Goal: Task Accomplishment & Management: Manage account settings

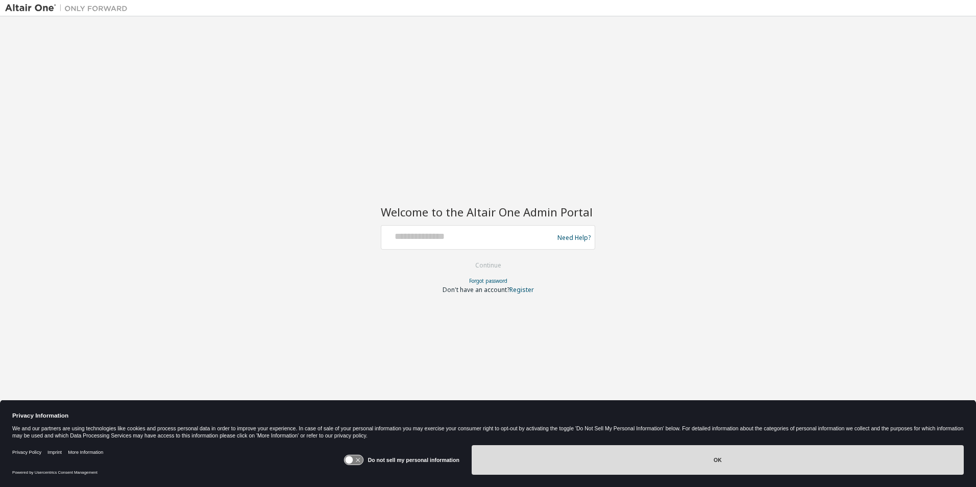
click at [618, 455] on button "OK" at bounding box center [718, 460] width 492 height 30
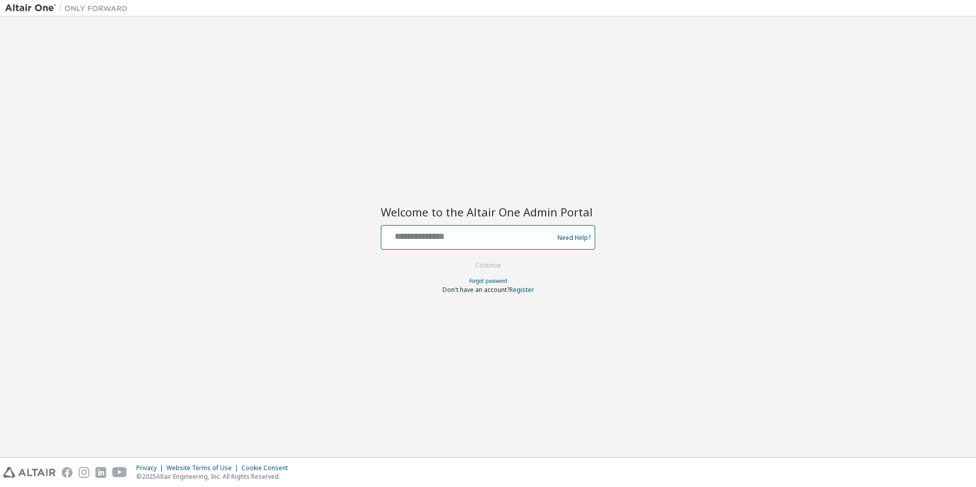
click at [407, 241] on input "text" at bounding box center [468, 235] width 167 height 15
paste input "**********"
click at [395, 237] on input "**********" at bounding box center [468, 235] width 167 height 15
type input "**********"
click at [489, 264] on button "Continue" at bounding box center [488, 265] width 47 height 15
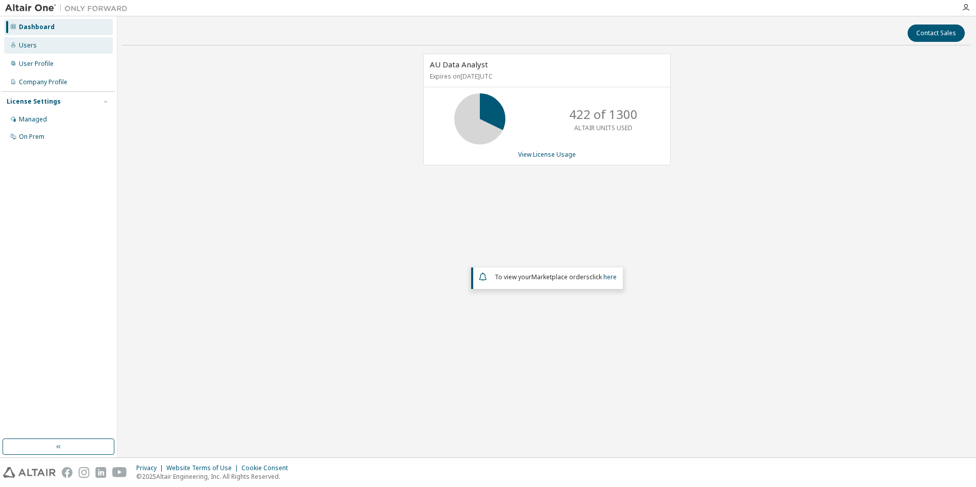
click at [29, 43] on div "Users" at bounding box center [28, 45] width 18 height 8
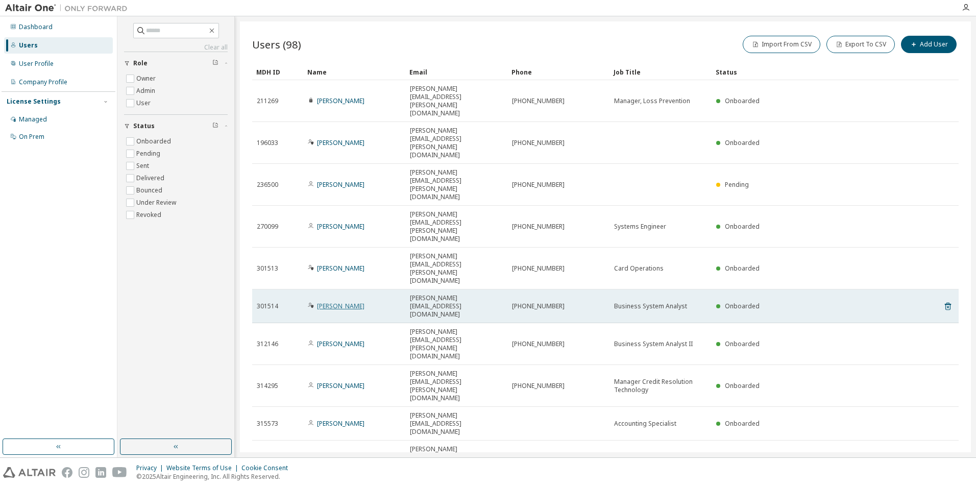
click at [331, 302] on link "[PERSON_NAME]" at bounding box center [340, 306] width 47 height 9
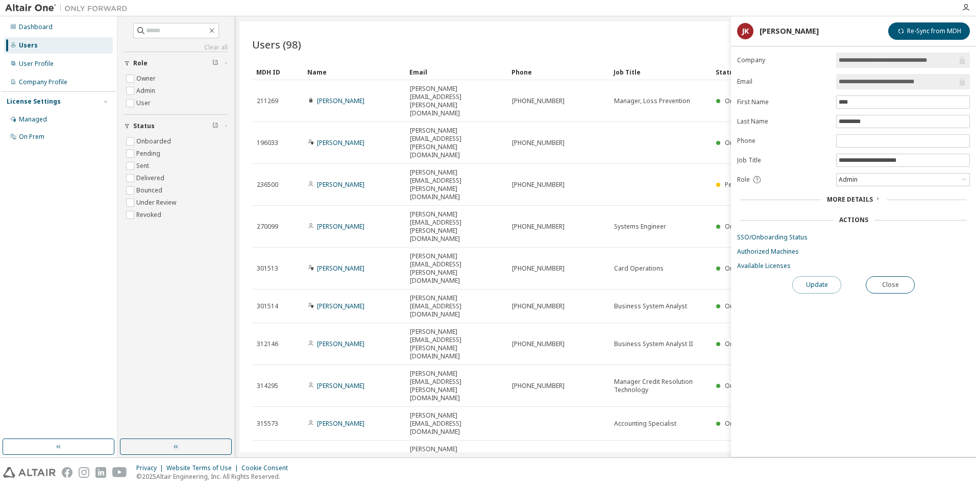
click at [826, 283] on button "Update" at bounding box center [816, 284] width 49 height 17
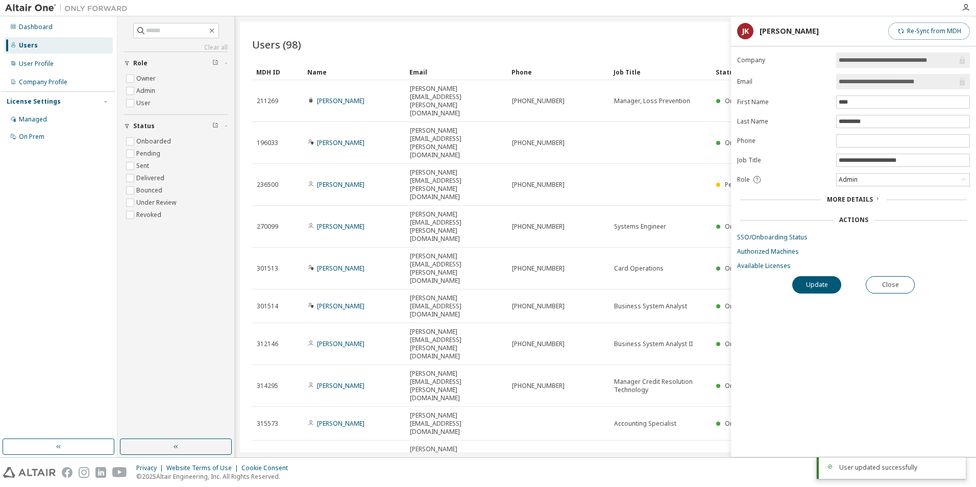
click at [932, 31] on button "Re-Sync from MDH" at bounding box center [929, 30] width 82 height 17
click at [893, 282] on button "Close" at bounding box center [890, 284] width 49 height 17
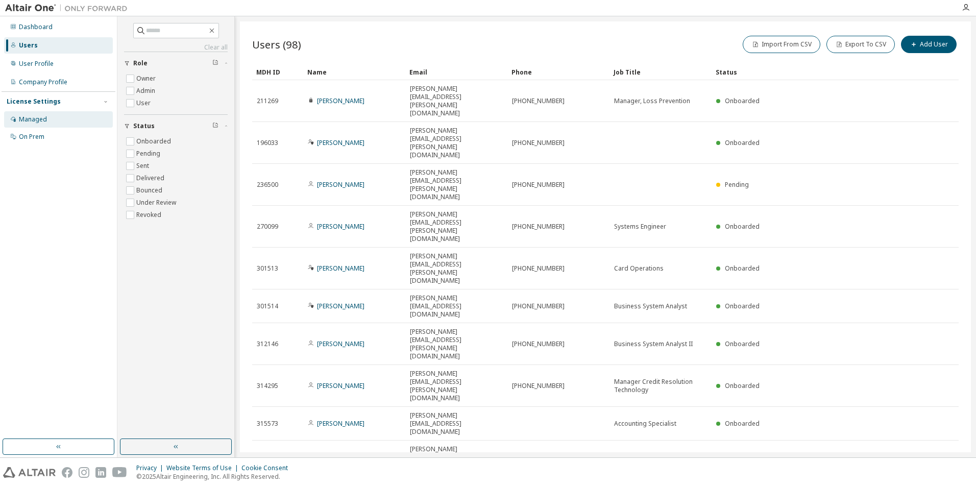
click at [32, 119] on div "Managed" at bounding box center [33, 119] width 28 height 8
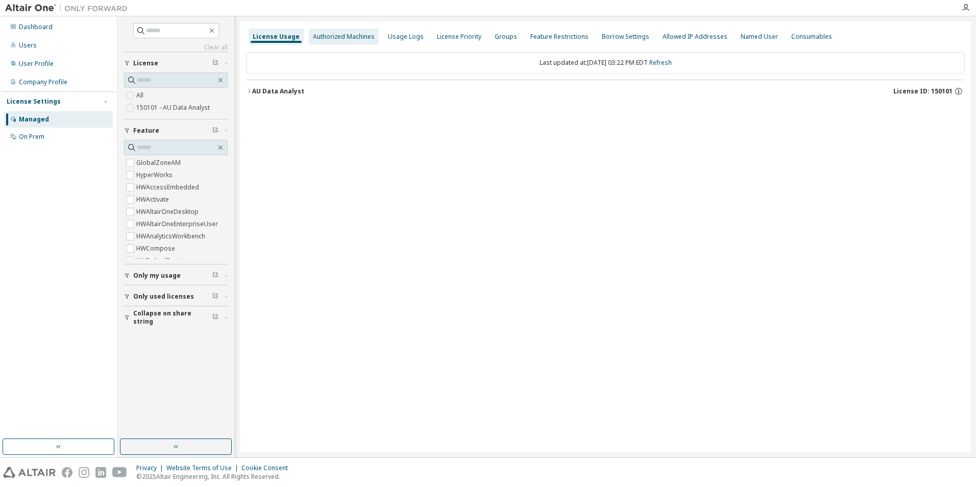
click at [335, 39] on div "Authorized Machines" at bounding box center [344, 37] width 62 height 8
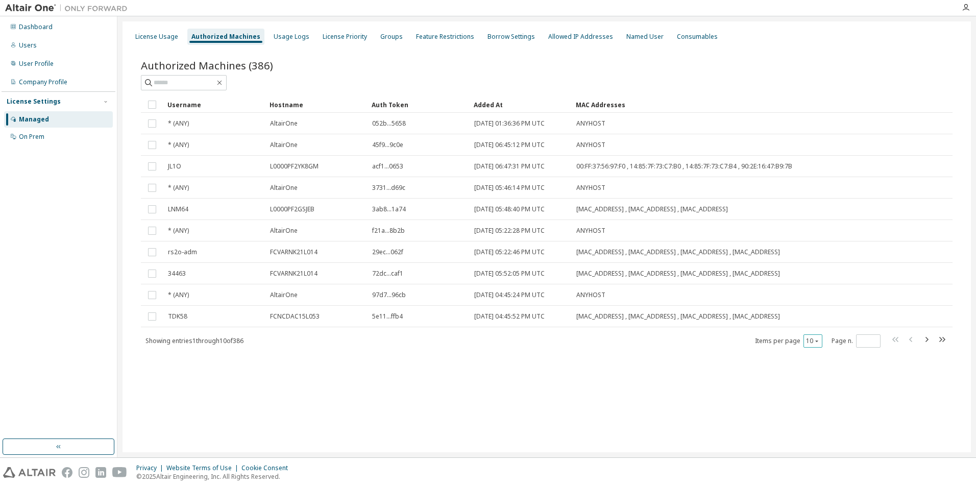
click at [817, 339] on icon "button" at bounding box center [817, 341] width 6 height 6
click at [818, 403] on div "100" at bounding box center [845, 404] width 82 height 12
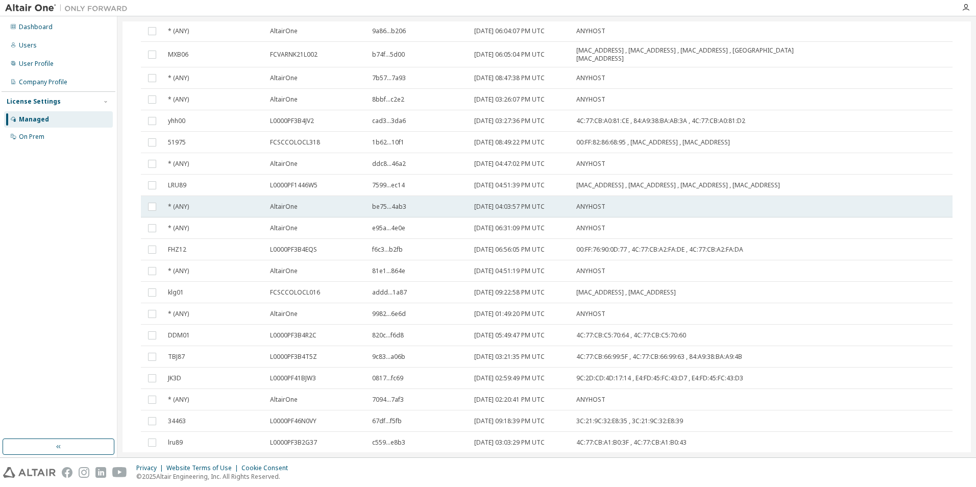
scroll to position [766, 0]
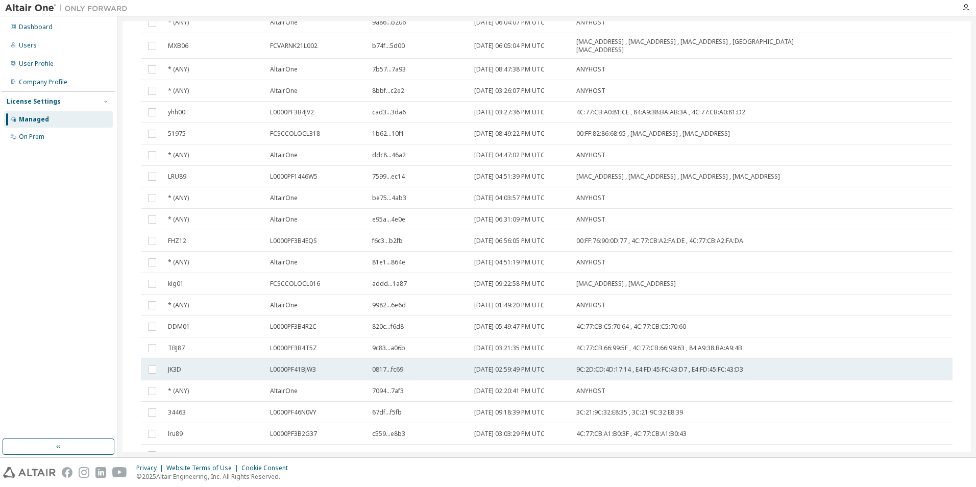
click at [284, 374] on span "L0000PF41BJW3" at bounding box center [293, 370] width 46 height 8
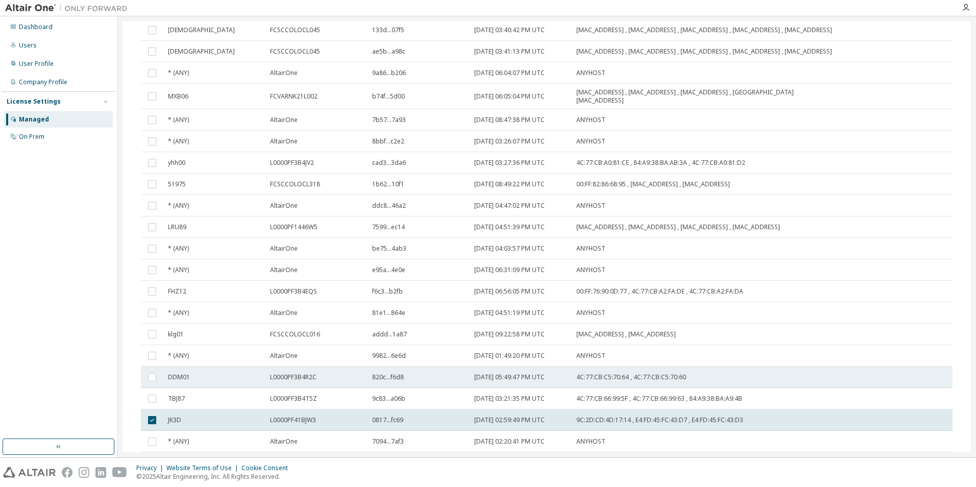
scroll to position [868, 0]
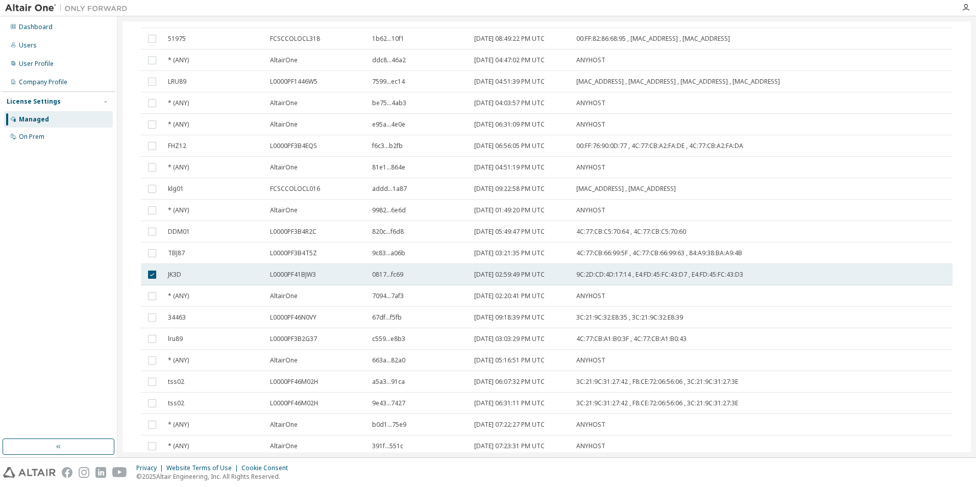
click at [179, 277] on span "JK3D" at bounding box center [174, 275] width 13 height 8
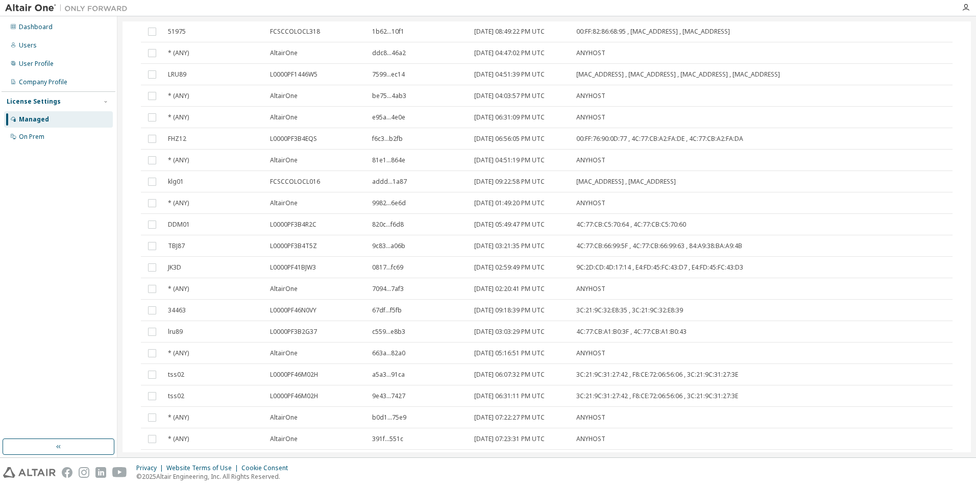
scroll to position [861, 0]
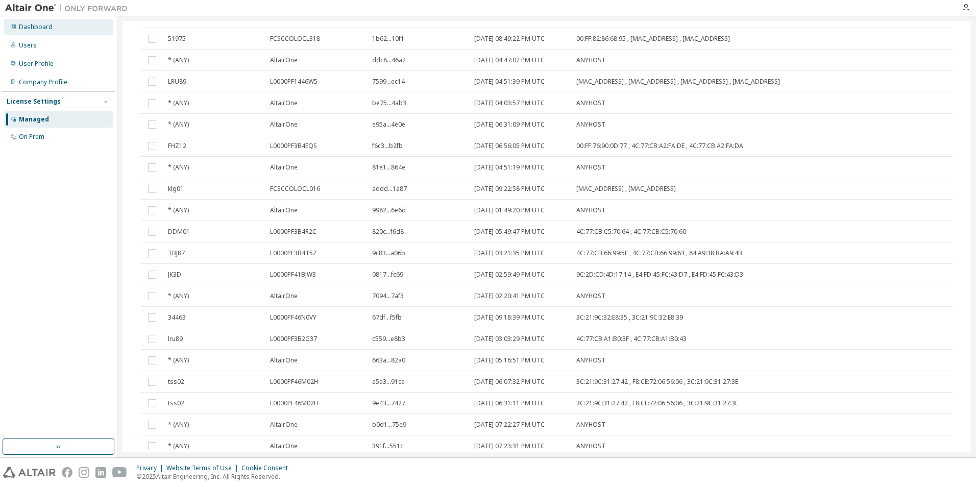
click at [35, 27] on div "Dashboard" at bounding box center [36, 27] width 34 height 8
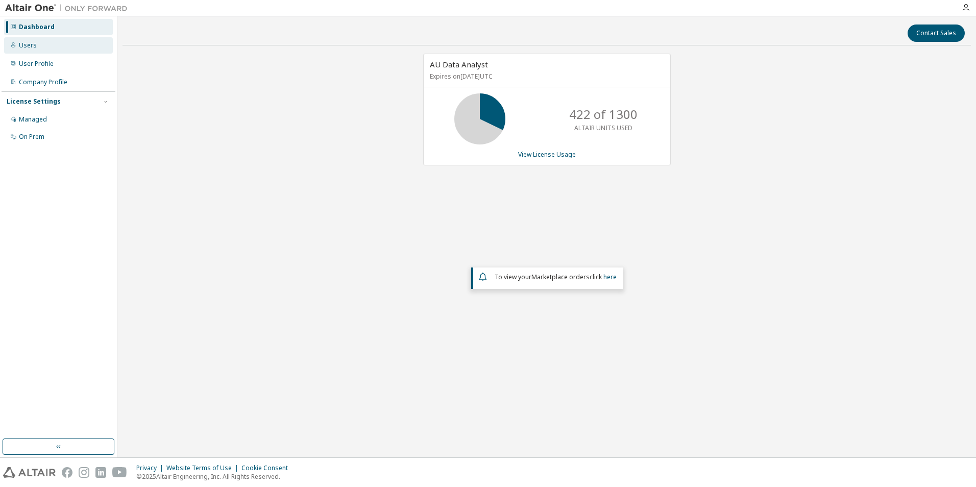
click at [31, 45] on div "Users" at bounding box center [28, 45] width 18 height 8
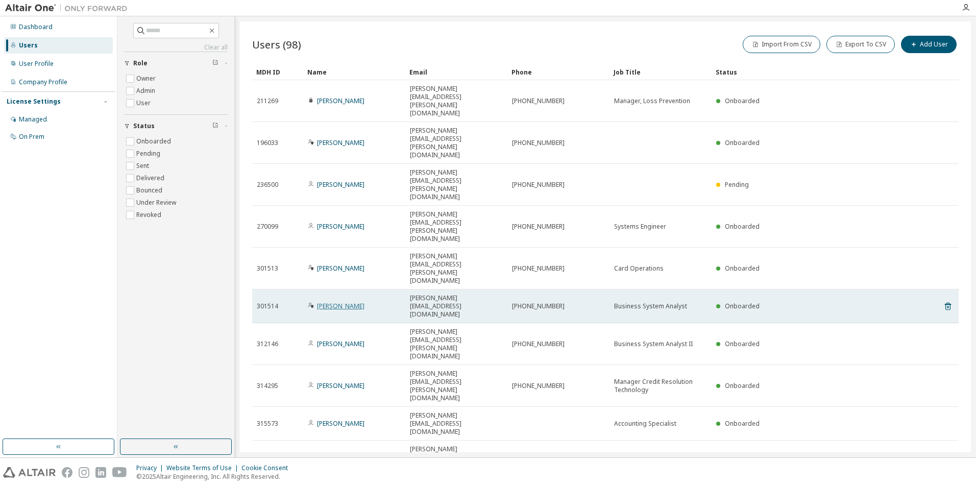
click at [317, 302] on link "John Koger Jr." at bounding box center [340, 306] width 47 height 9
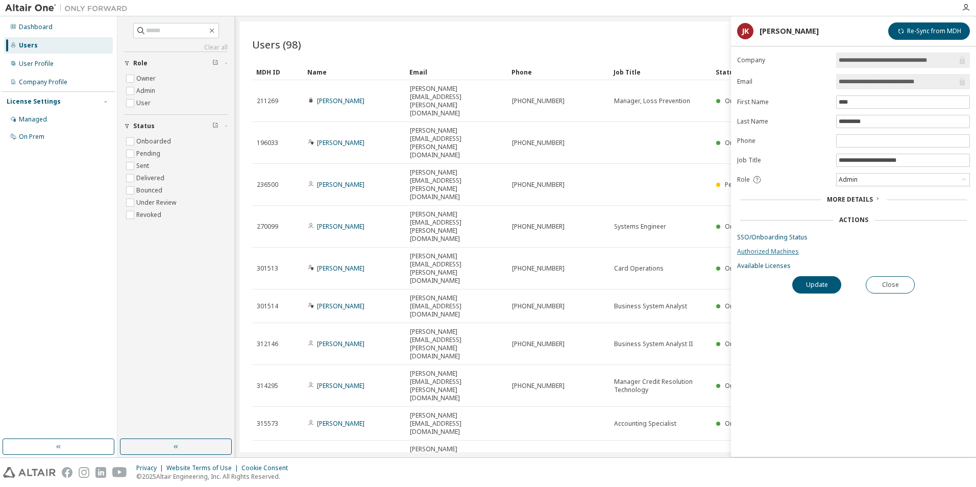
click at [767, 253] on link "Authorized Machines" at bounding box center [853, 252] width 233 height 8
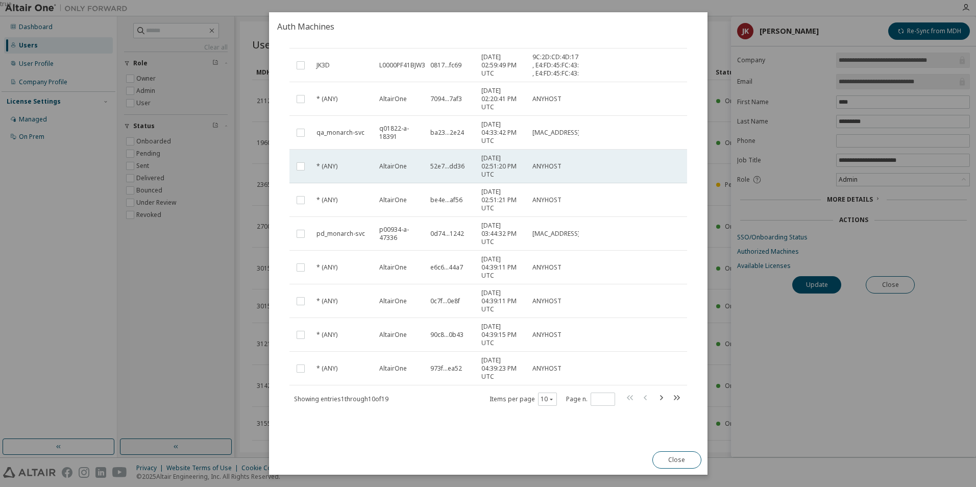
scroll to position [83, 0]
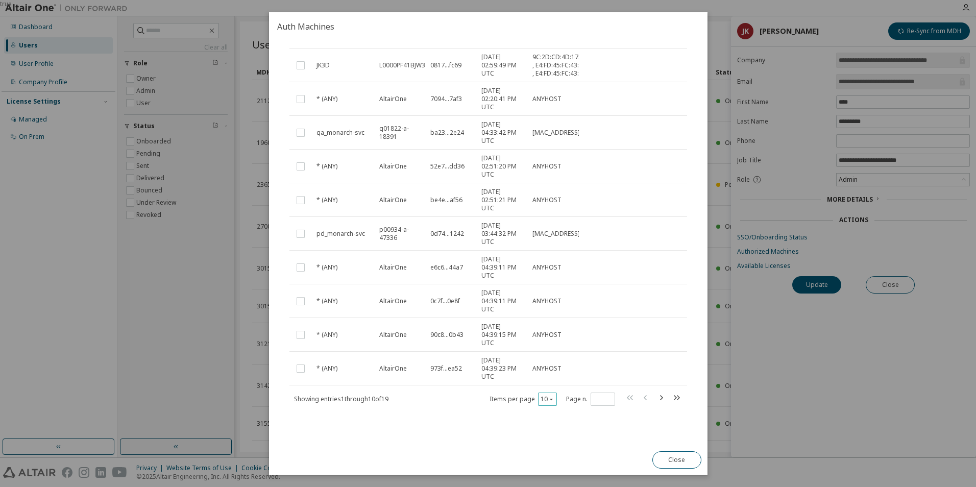
click at [548, 402] on icon "button" at bounding box center [551, 399] width 6 height 6
click at [548, 462] on div "100" at bounding box center [574, 462] width 82 height 12
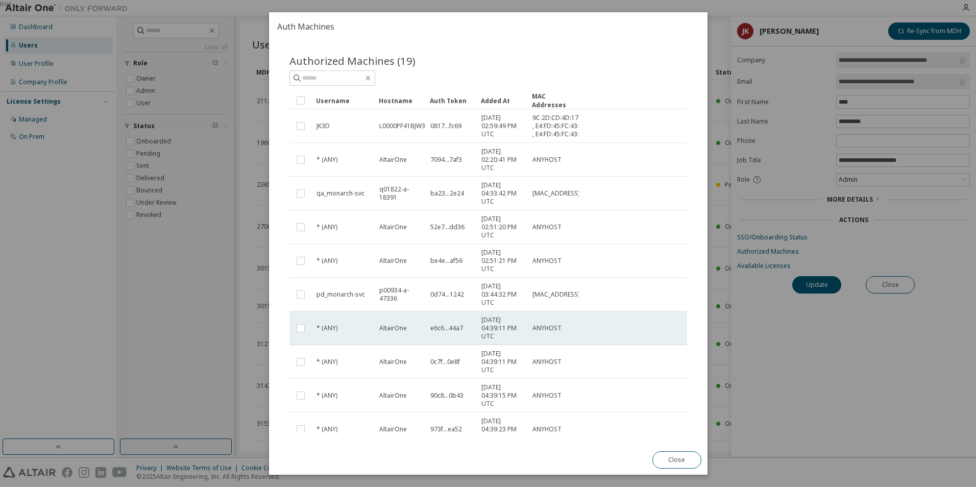
scroll to position [0, 0]
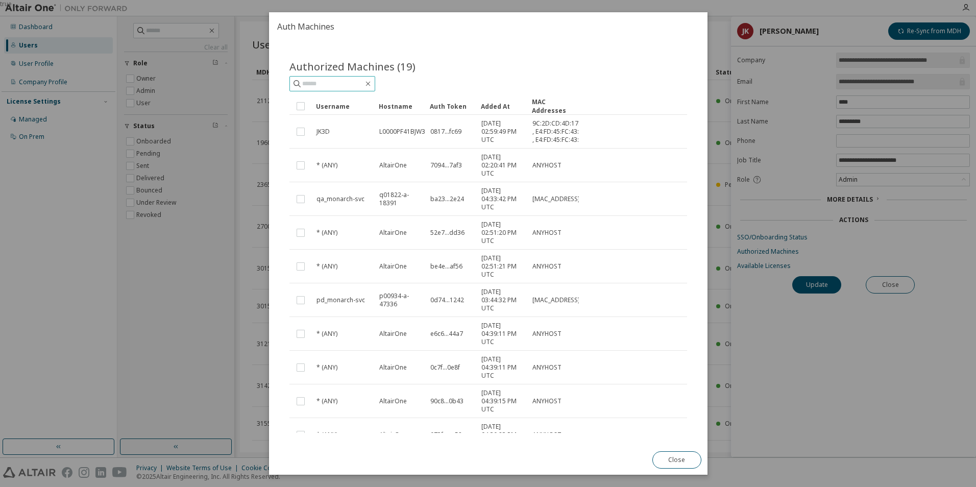
click at [327, 77] on span at bounding box center [332, 83] width 86 height 15
click at [326, 87] on input "text" at bounding box center [332, 84] width 61 height 10
type input "****"
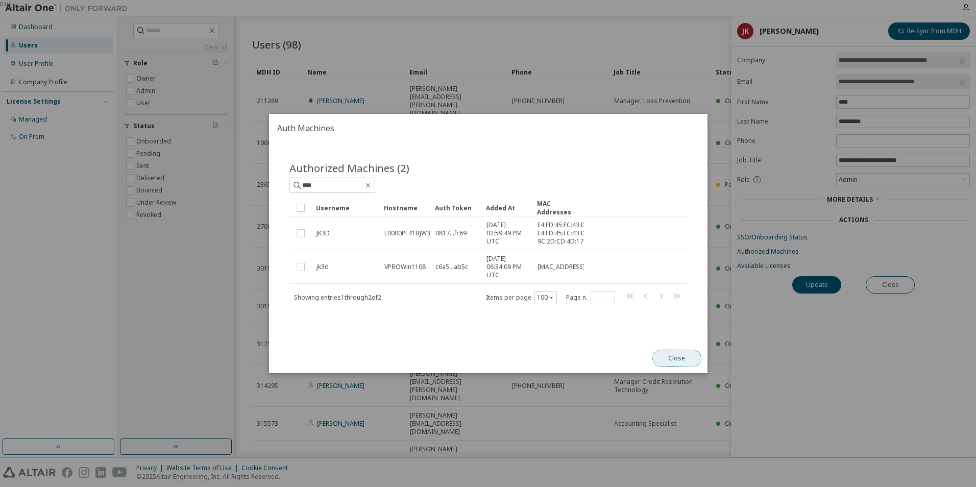
click at [677, 367] on button "Close" at bounding box center [676, 358] width 49 height 17
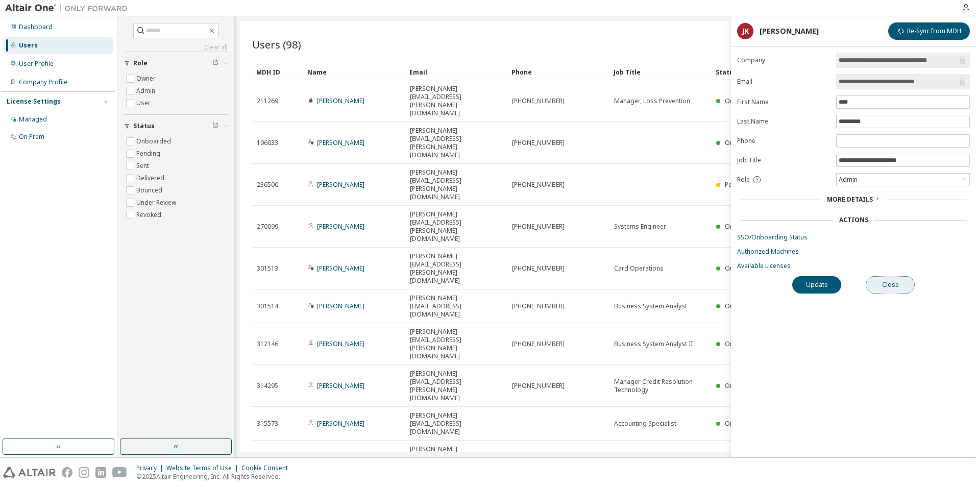
click at [900, 283] on button "Close" at bounding box center [890, 284] width 49 height 17
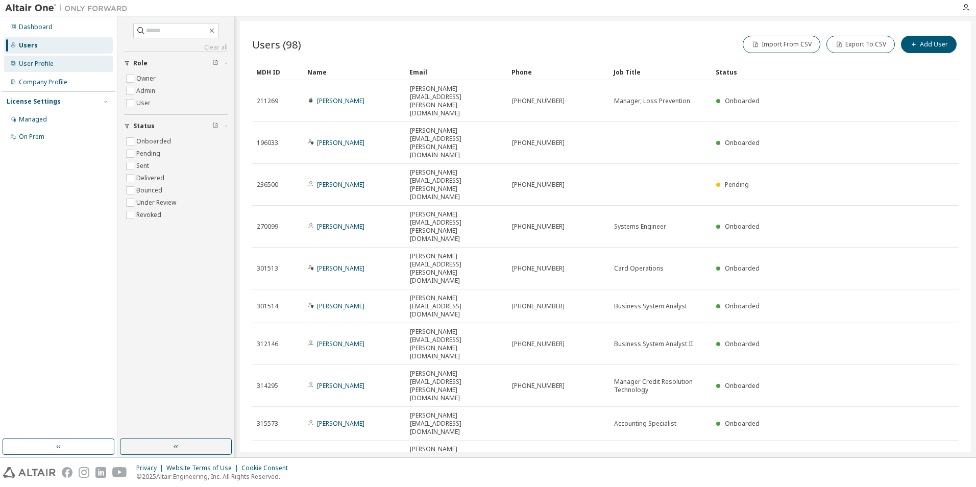
click at [39, 65] on div "User Profile" at bounding box center [36, 64] width 35 height 8
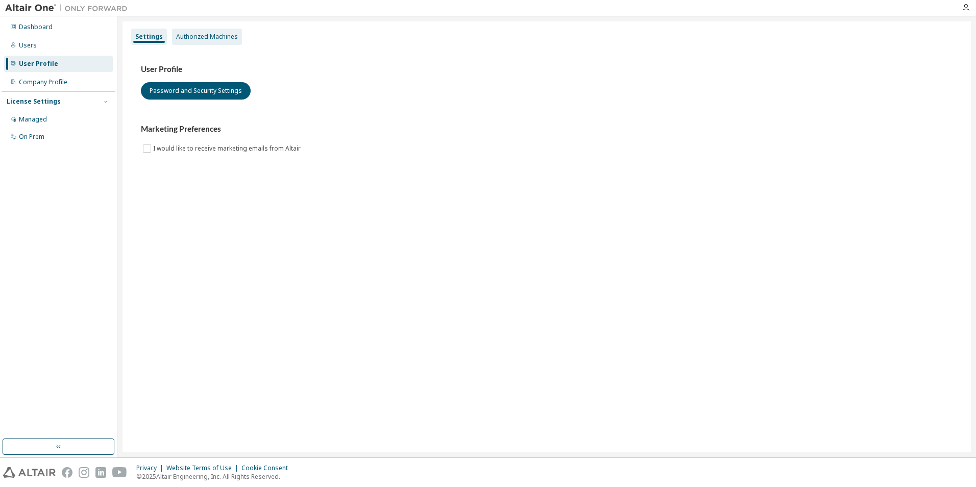
click at [217, 36] on div "Authorized Machines" at bounding box center [207, 37] width 62 height 8
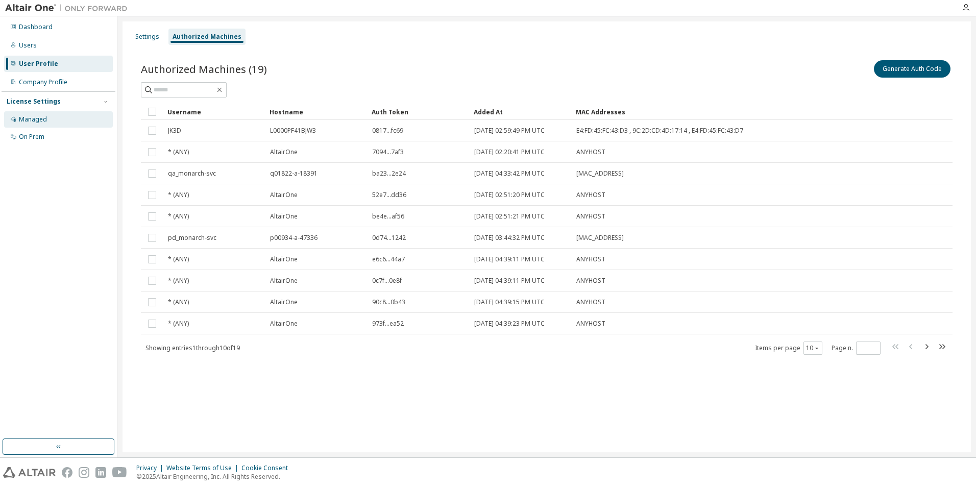
click at [39, 119] on div "Managed" at bounding box center [33, 119] width 28 height 8
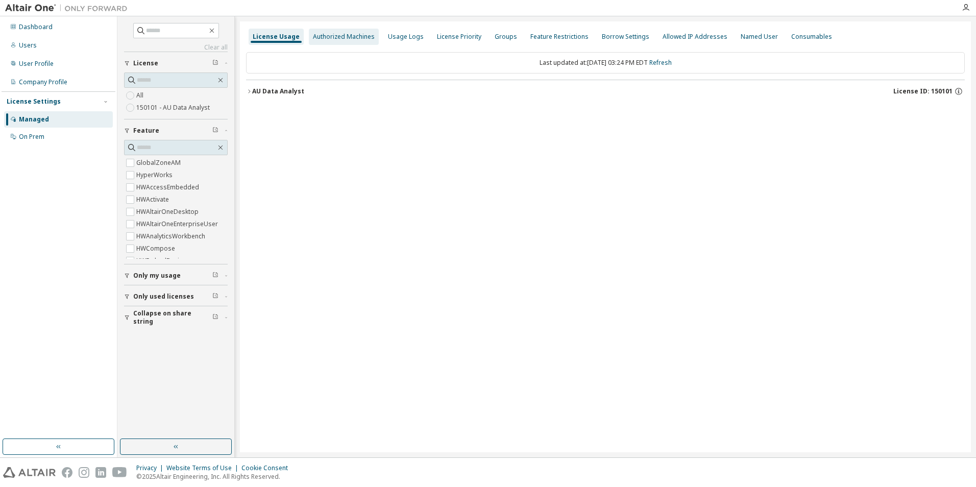
click at [357, 37] on div "Authorized Machines" at bounding box center [344, 37] width 62 height 8
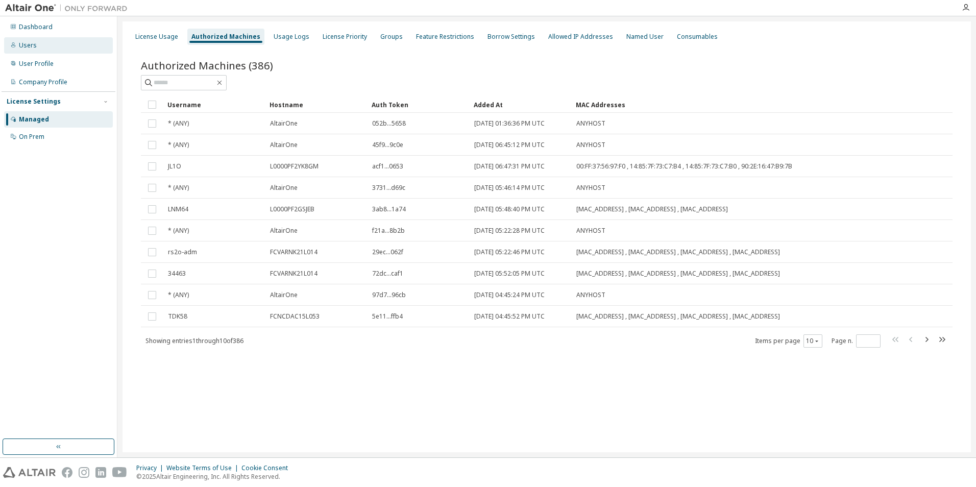
click at [25, 44] on div "Users" at bounding box center [28, 45] width 18 height 8
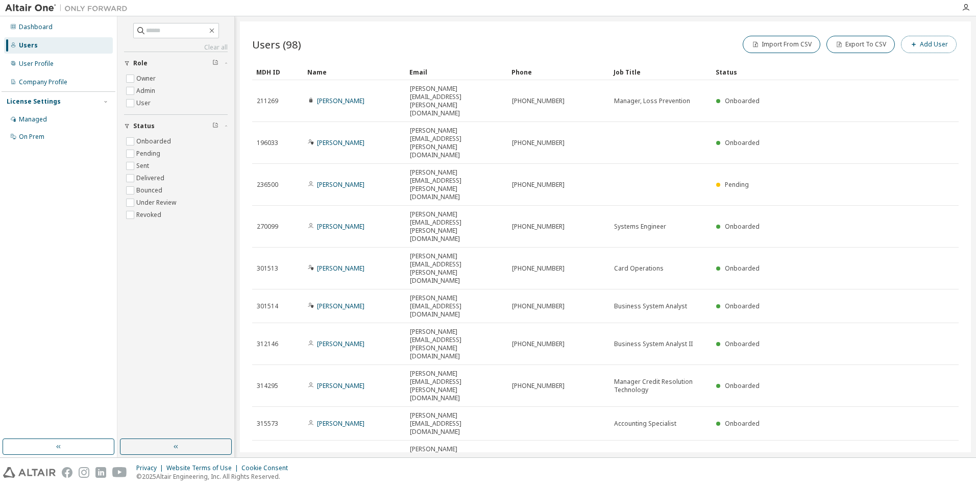
click at [932, 44] on button "Add User" at bounding box center [929, 44] width 56 height 17
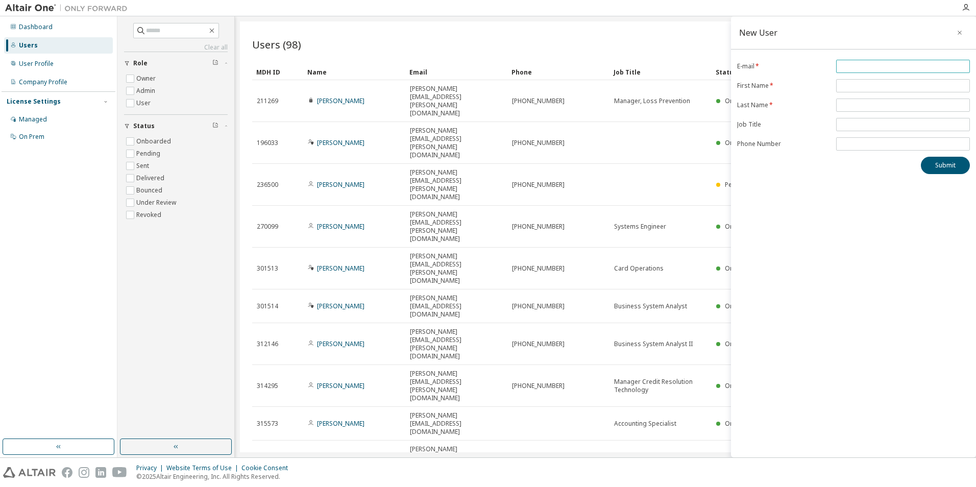
click at [885, 66] on input "email" at bounding box center [903, 66] width 129 height 8
type input "**********"
type input "****"
type input "*****"
type input "**********"
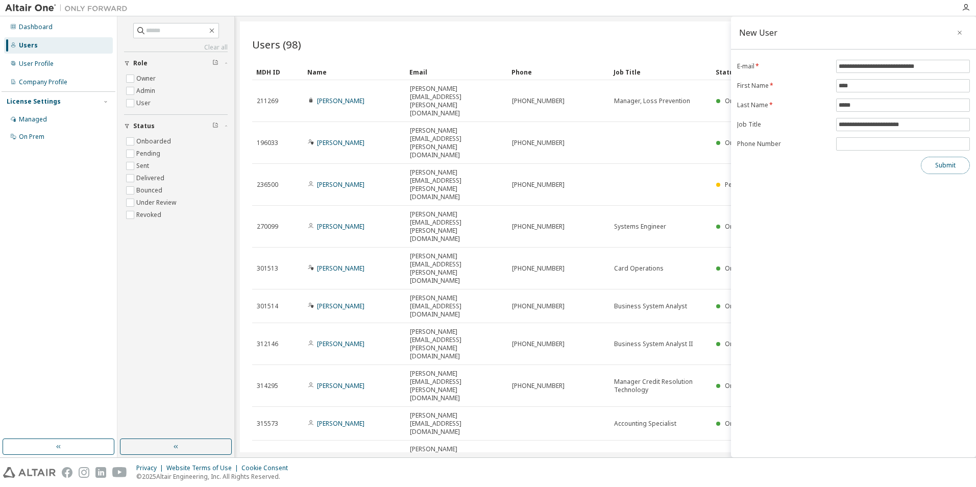
click at [940, 166] on button "Submit" at bounding box center [945, 165] width 49 height 17
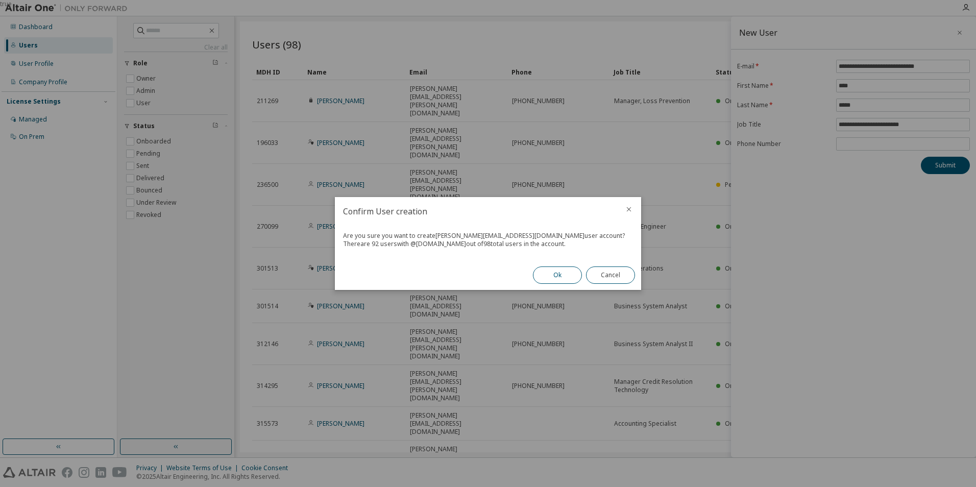
click at [566, 270] on button "Ok" at bounding box center [557, 275] width 49 height 17
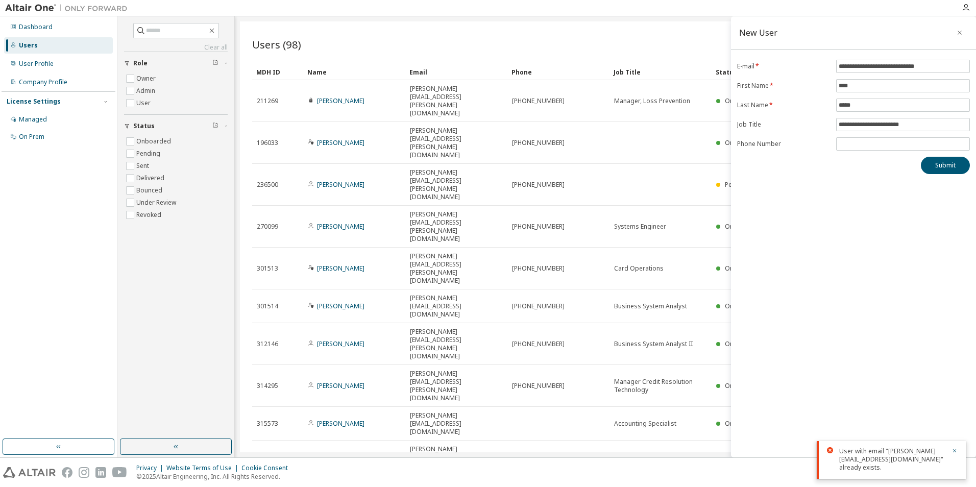
click at [879, 461] on div "User with email "john.kogerjr@firstcitizens.com" already exists." at bounding box center [892, 459] width 106 height 25
click at [959, 33] on icon "button" at bounding box center [959, 33] width 7 height 8
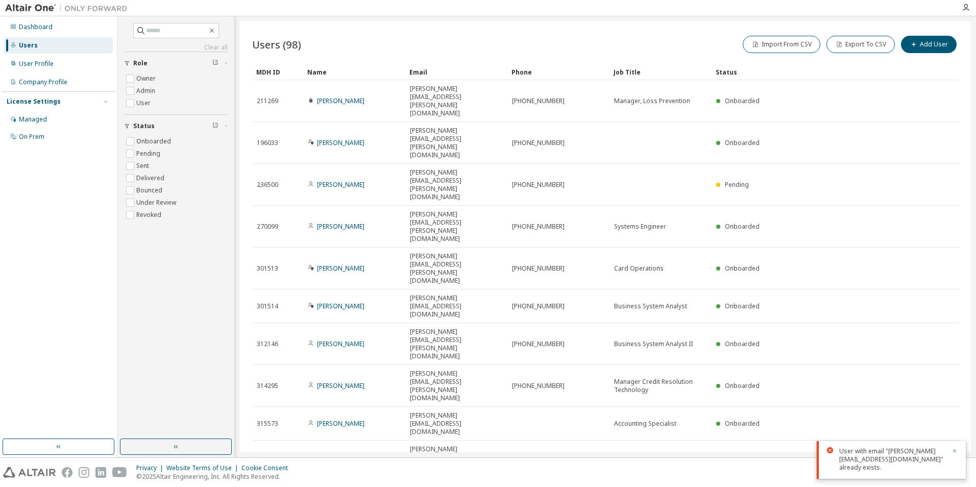
click at [954, 450] on icon "button" at bounding box center [955, 451] width 4 height 4
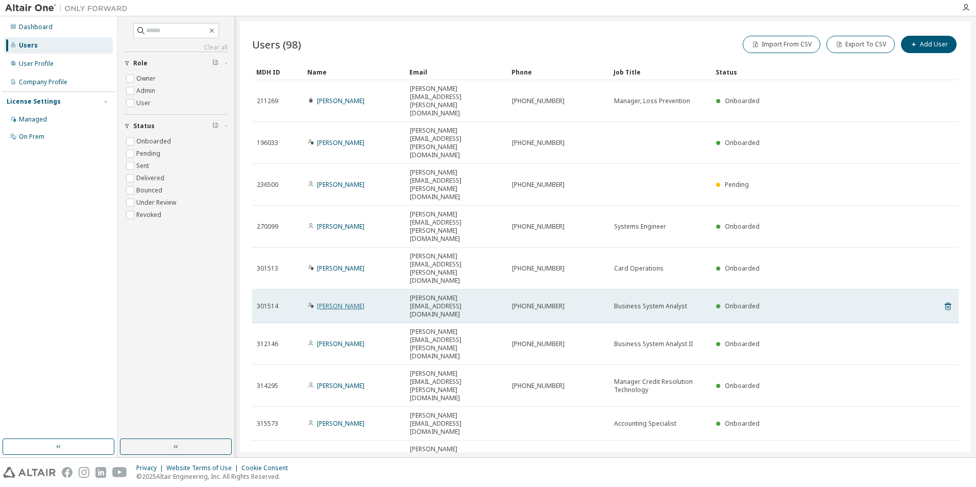
click at [331, 302] on link "John Koger Jr." at bounding box center [340, 306] width 47 height 9
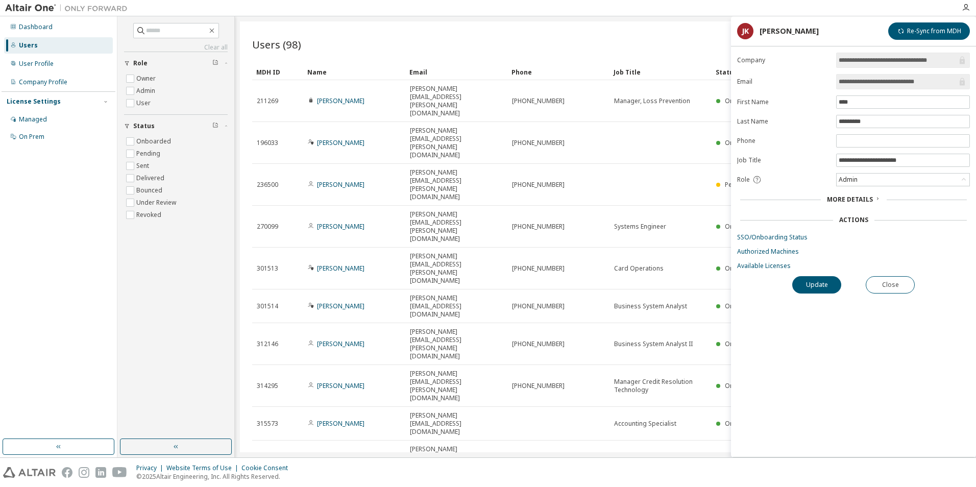
click at [860, 198] on span "More Details" at bounding box center [850, 199] width 46 height 9
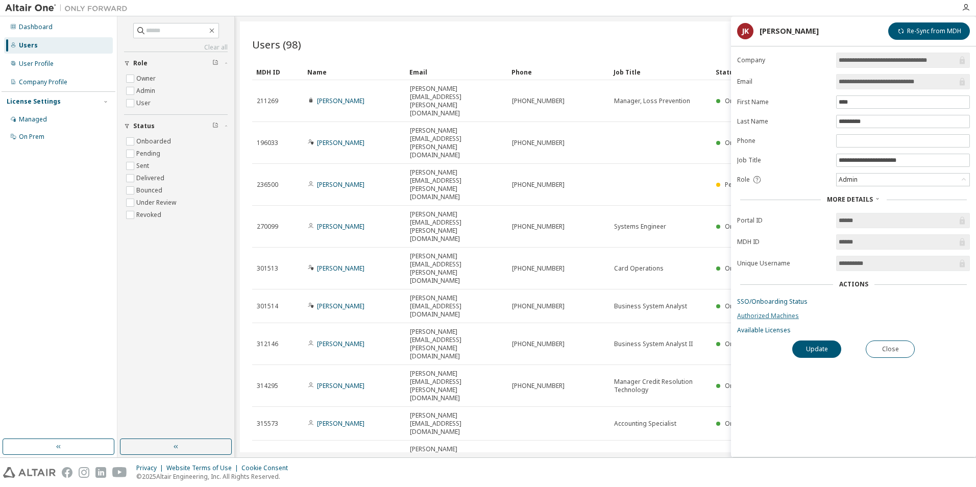
click at [770, 317] on link "Authorized Machines" at bounding box center [853, 316] width 233 height 8
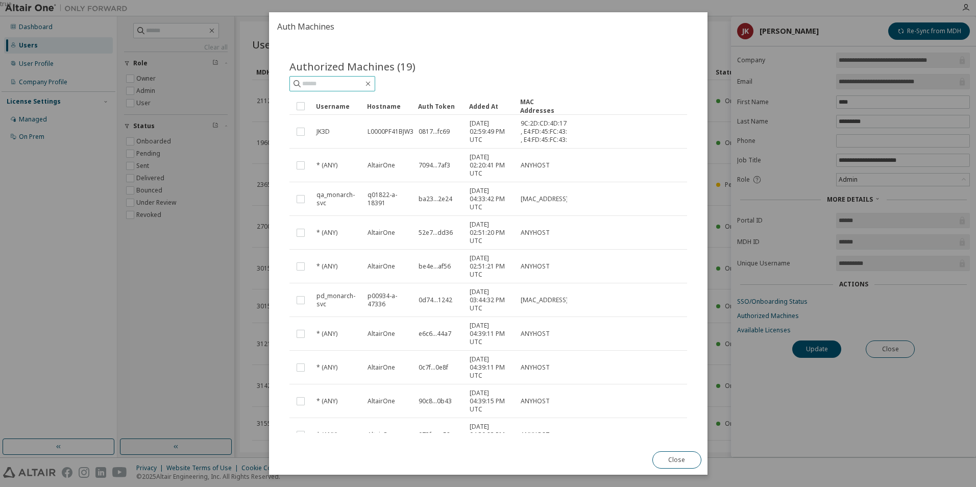
click at [322, 81] on input "text" at bounding box center [332, 84] width 61 height 10
click at [328, 86] on input "text" at bounding box center [332, 84] width 61 height 10
type input "****"
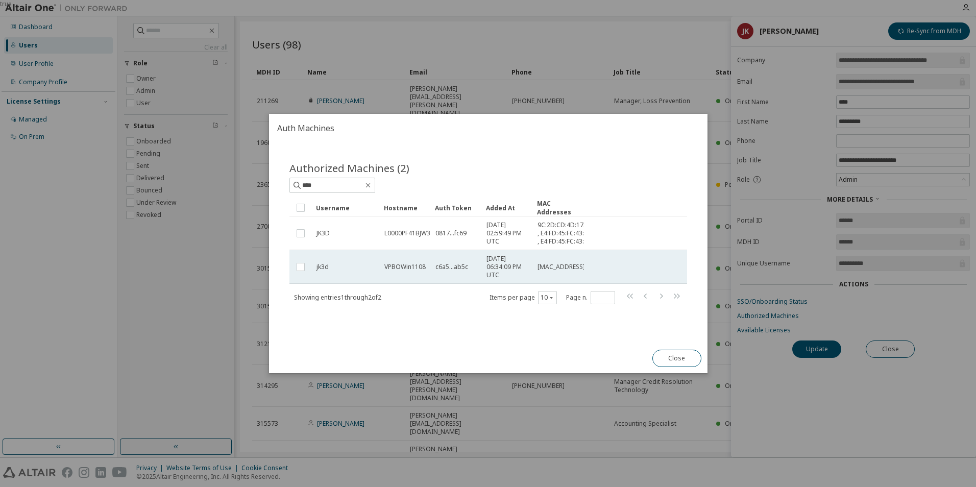
click at [391, 271] on span "VPBOWin1108" at bounding box center [404, 267] width 41 height 8
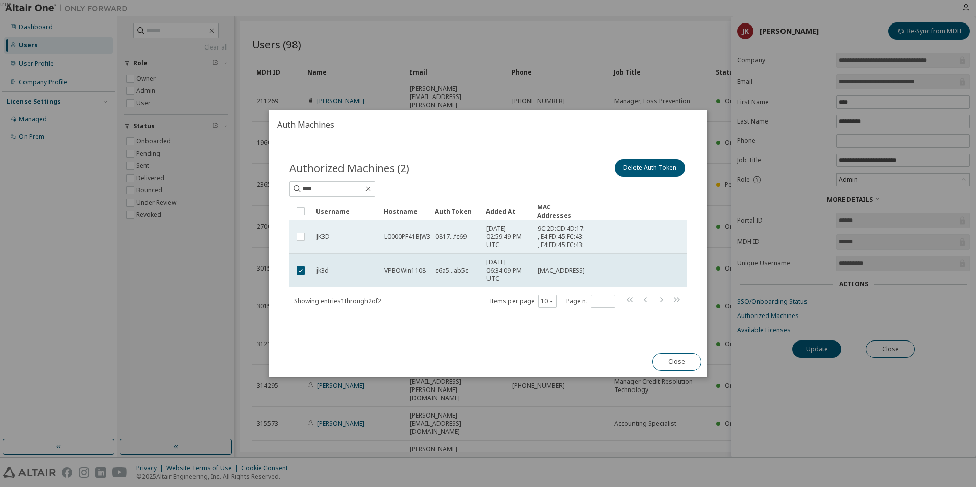
click at [404, 238] on span "L0000PF41BJW3" at bounding box center [407, 237] width 46 height 8
click at [677, 369] on button "Close" at bounding box center [676, 361] width 49 height 17
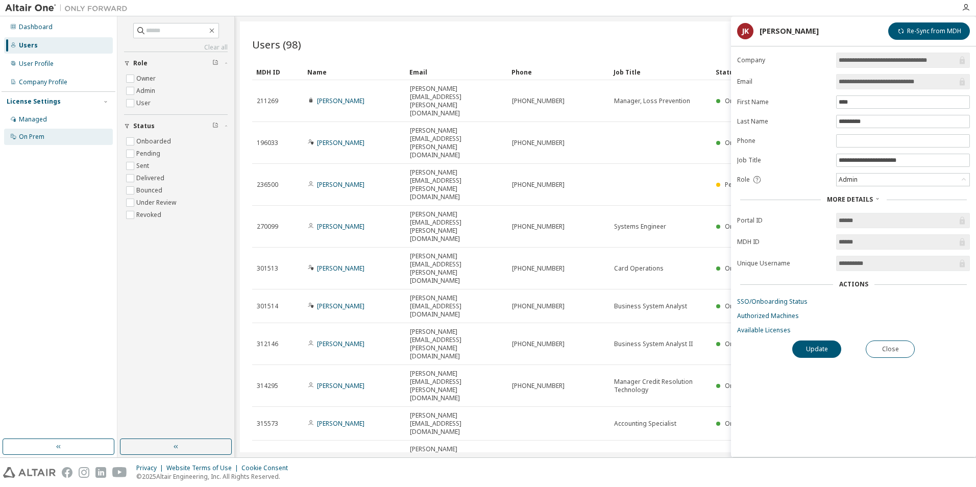
click at [32, 139] on div "On Prem" at bounding box center [32, 137] width 26 height 8
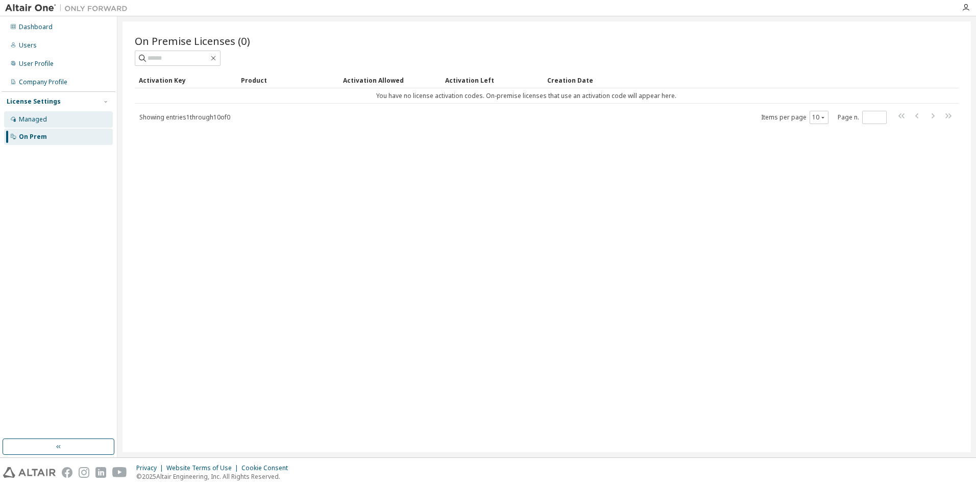
click at [36, 121] on div "Managed" at bounding box center [33, 119] width 28 height 8
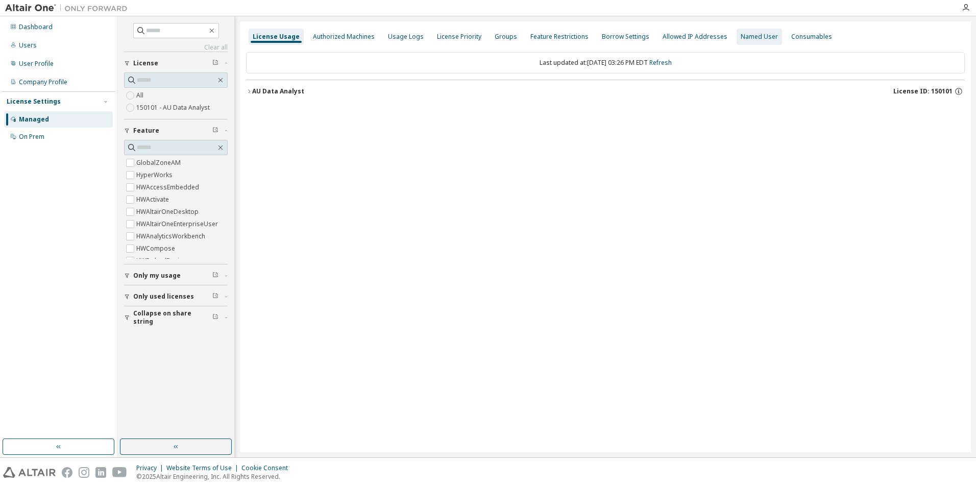
click at [750, 38] on div "Named User" at bounding box center [759, 37] width 37 height 8
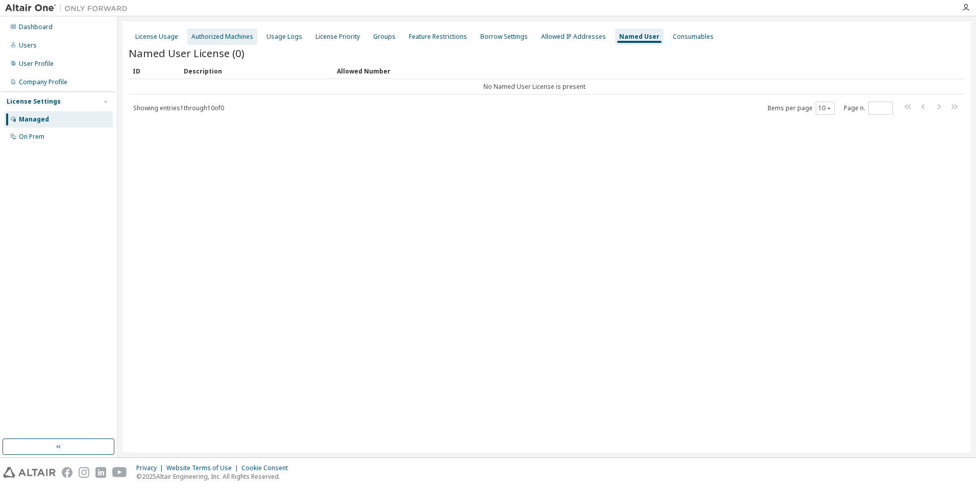
click at [215, 37] on div "Authorized Machines" at bounding box center [222, 37] width 62 height 8
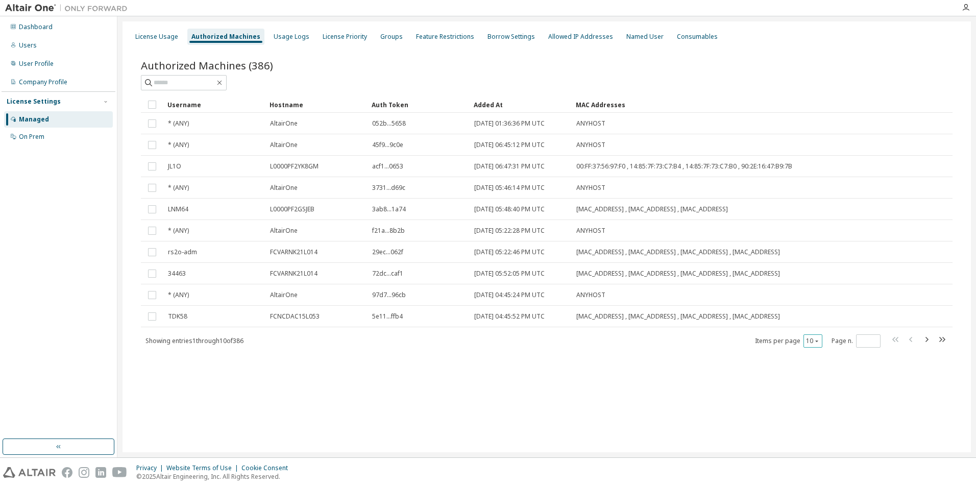
click at [819, 341] on icon "button" at bounding box center [817, 341] width 6 height 6
click at [825, 399] on div "100" at bounding box center [845, 404] width 82 height 12
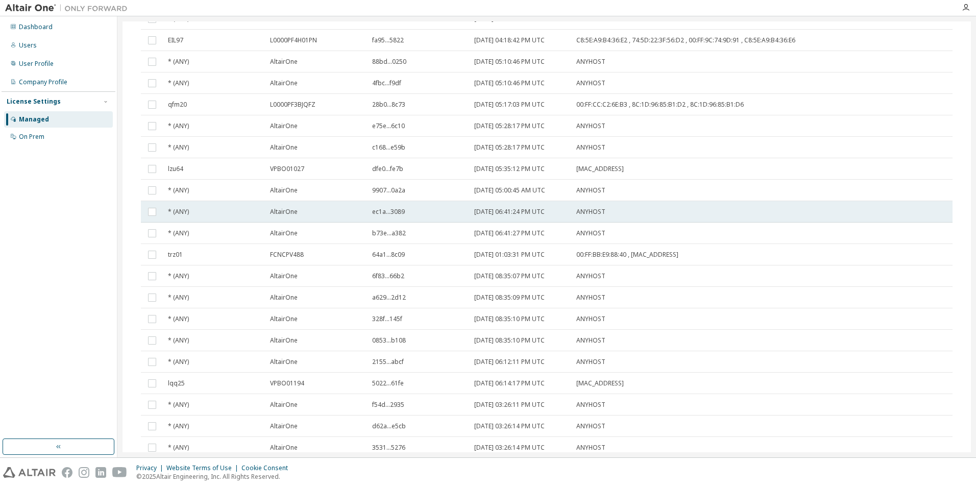
scroll to position [1867, 0]
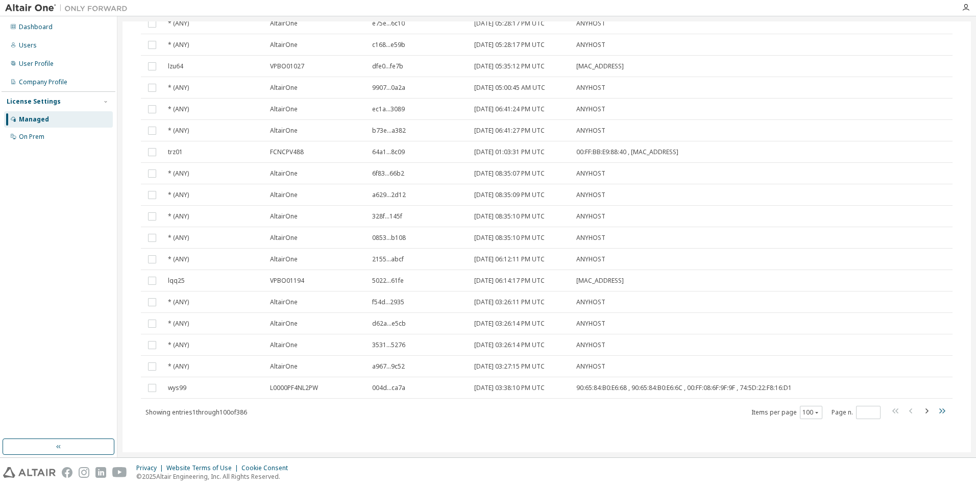
click at [939, 408] on icon "button" at bounding box center [942, 411] width 12 height 12
type input "*"
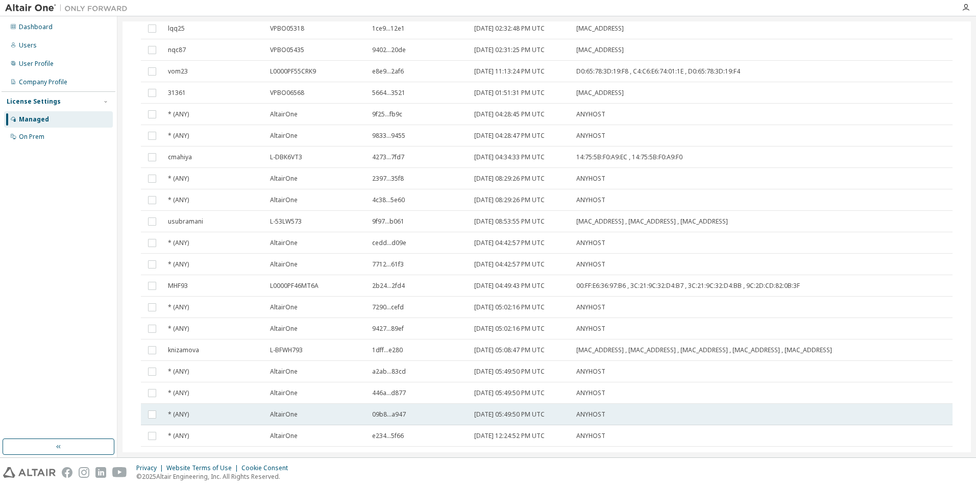
scroll to position [1562, 0]
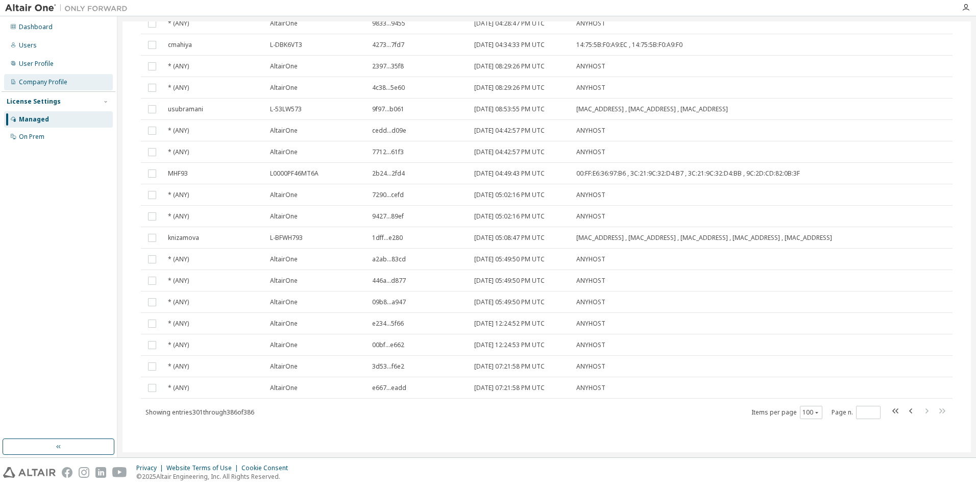
click at [37, 84] on div "Company Profile" at bounding box center [43, 82] width 49 height 8
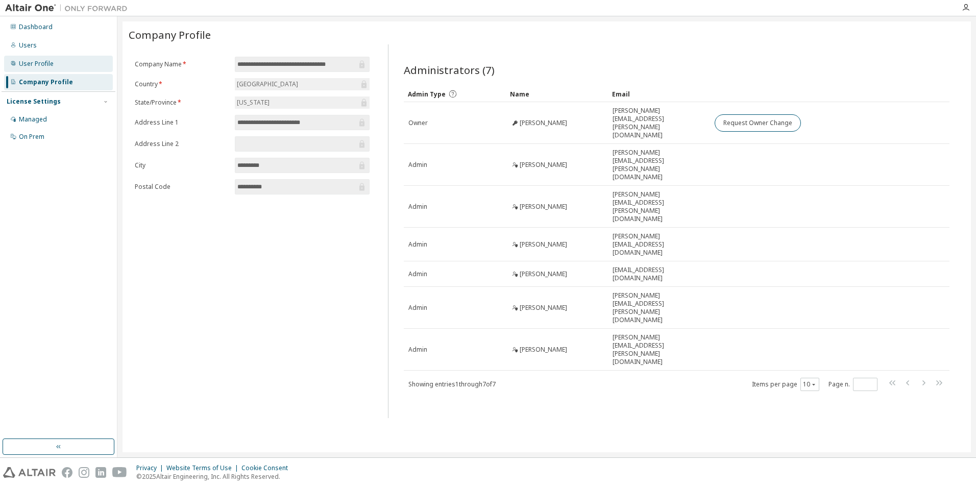
click at [34, 67] on div "User Profile" at bounding box center [36, 64] width 35 height 8
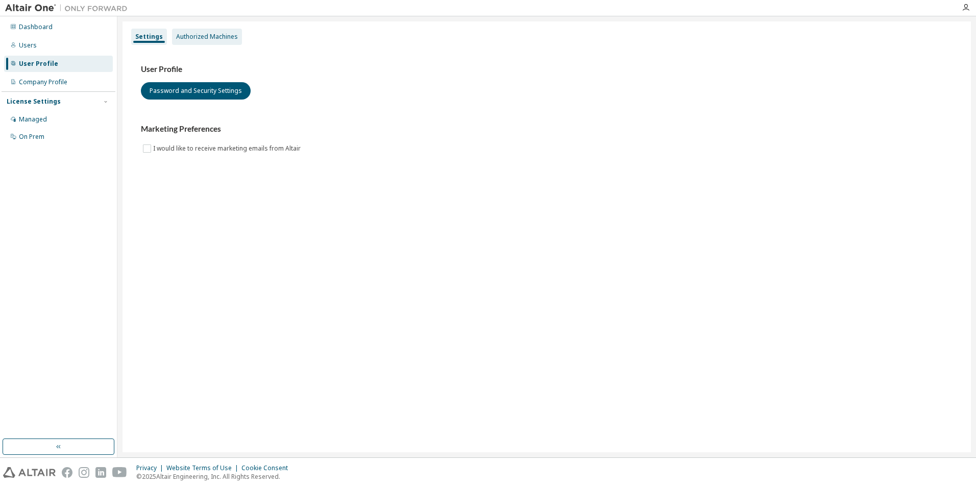
click at [197, 36] on div "Authorized Machines" at bounding box center [207, 37] width 62 height 8
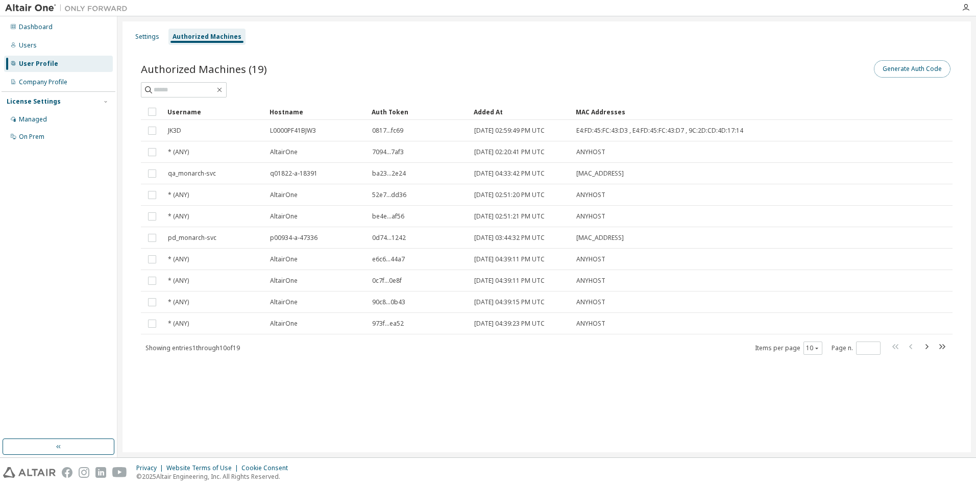
click at [917, 71] on button "Generate Auth Code" at bounding box center [912, 68] width 77 height 17
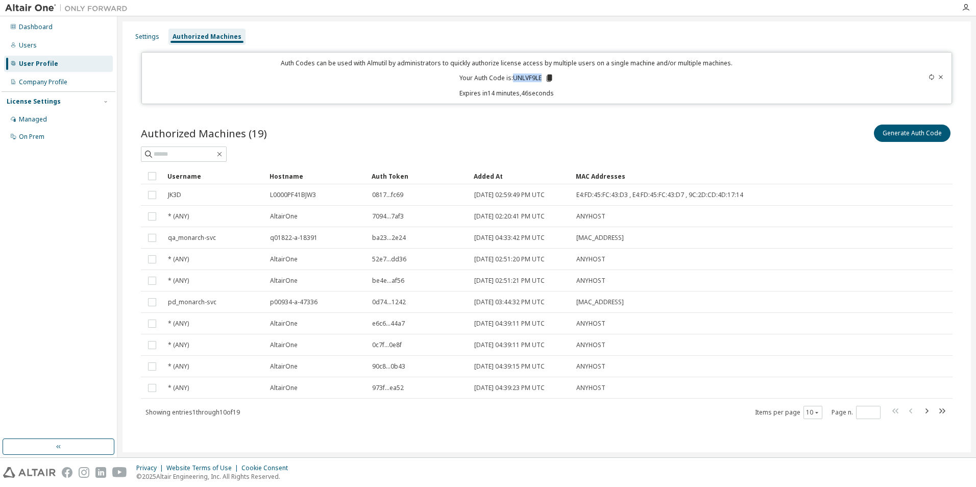
drag, startPoint x: 513, startPoint y: 77, endPoint x: 542, endPoint y: 76, distance: 28.6
click at [542, 76] on p "Your Auth Code is: UNLVF9LE" at bounding box center [506, 78] width 94 height 9
drag, startPoint x: 542, startPoint y: 76, endPoint x: 532, endPoint y: 80, distance: 10.1
copy p "UNLVF9LE"
drag, startPoint x: 976, startPoint y: 1, endPoint x: 663, endPoint y: 32, distance: 314.6
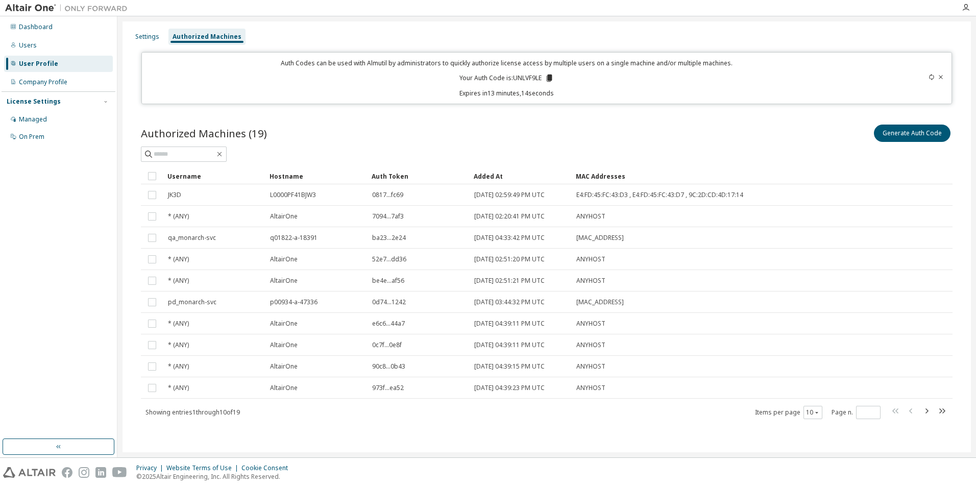
click at [650, 36] on div "Settings Authorized Machines" at bounding box center [547, 37] width 836 height 18
